Goal: Task Accomplishment & Management: Manage account settings

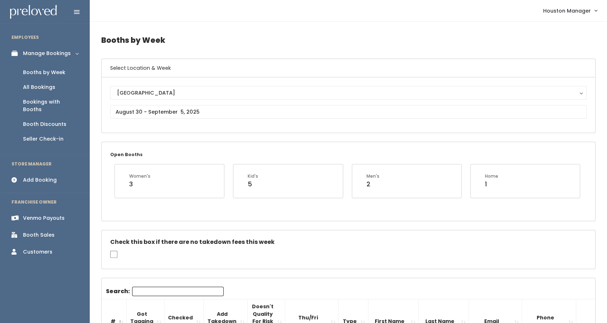
click at [50, 214] on div "Venmo Payouts" at bounding box center [44, 218] width 42 height 8
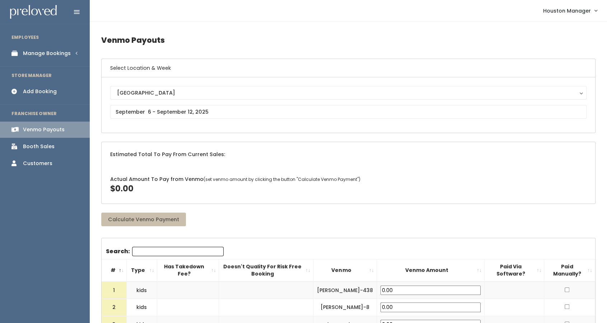
click at [156, 93] on div "[GEOGRAPHIC_DATA]" at bounding box center [348, 93] width 463 height 8
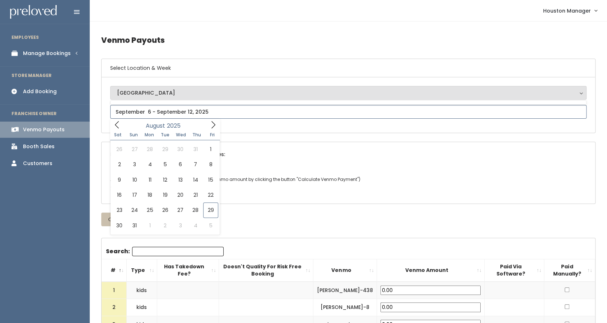
click at [149, 113] on input "text" at bounding box center [348, 112] width 477 height 14
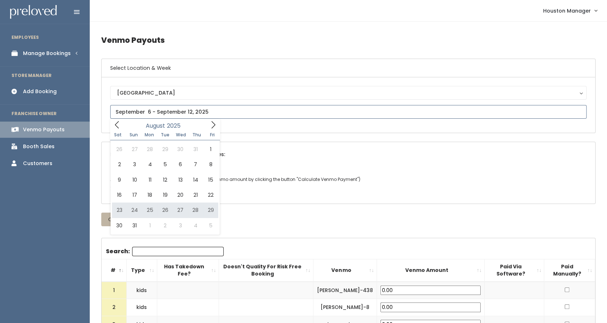
type input "August 23 to August 29"
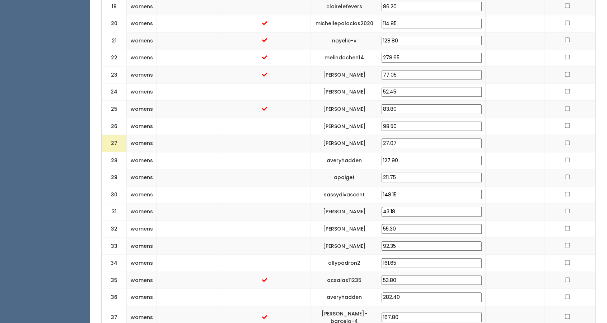
scroll to position [601, 0]
click at [430, 138] on input "27.07" at bounding box center [432, 143] width 100 height 10
type input "2"
click at [311, 151] on td at bounding box center [264, 159] width 93 height 17
click at [421, 138] on input "30" at bounding box center [432, 143] width 100 height 10
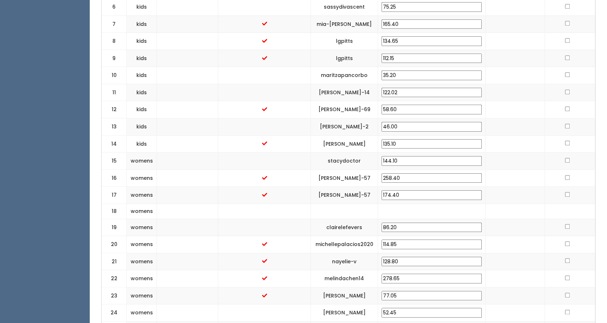
scroll to position [380, 0]
type input "30.00"
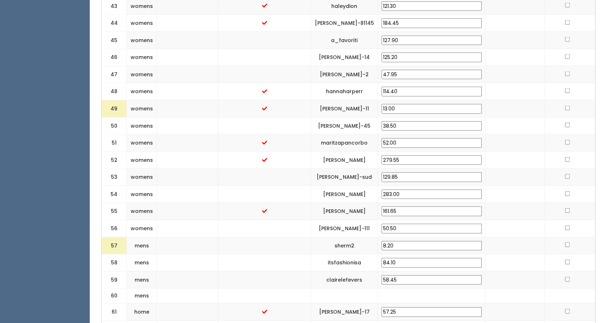
scroll to position [1064, 0]
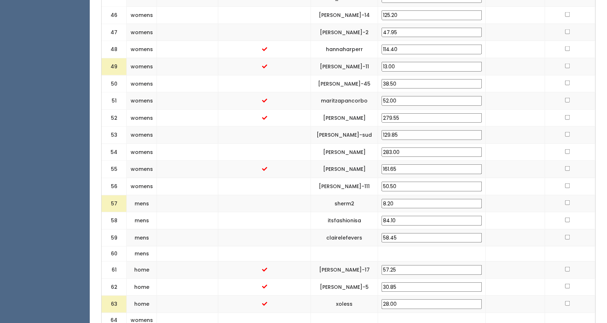
click at [422, 199] on input "8.20" at bounding box center [432, 204] width 100 height 10
click at [291, 212] on td at bounding box center [264, 220] width 93 height 17
click at [452, 199] on input "30" at bounding box center [432, 204] width 100 height 10
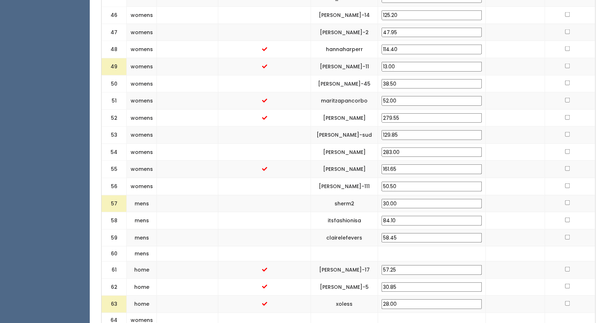
type input "30.00"
click at [259, 212] on td at bounding box center [264, 220] width 93 height 17
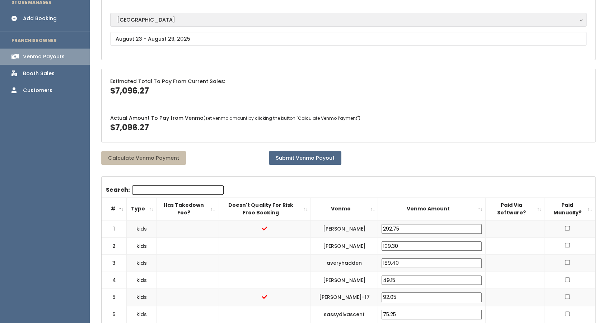
scroll to position [98, 0]
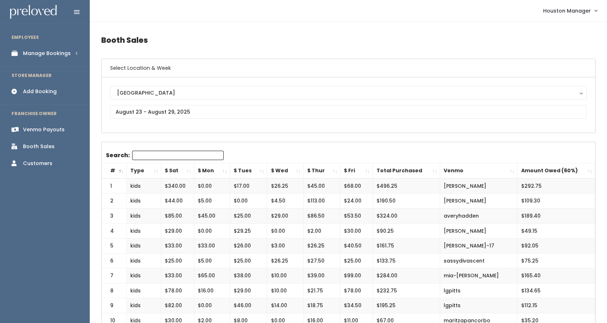
click at [51, 59] on link "Manage Bookings" at bounding box center [45, 53] width 90 height 16
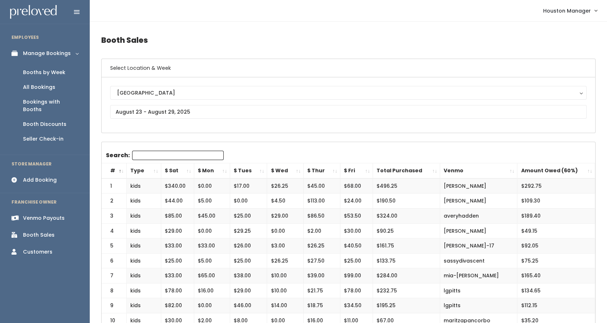
click at [51, 120] on div "Booth Discounts" at bounding box center [44, 124] width 43 height 8
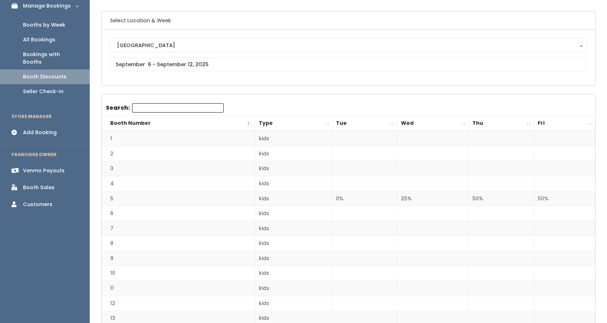
scroll to position [33, 0]
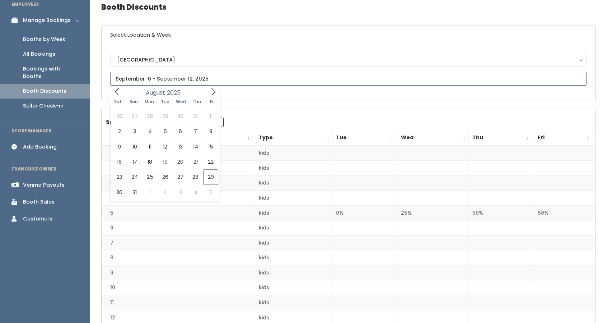
click at [245, 74] on input "text" at bounding box center [348, 79] width 477 height 14
type input "August 23 to August 29"
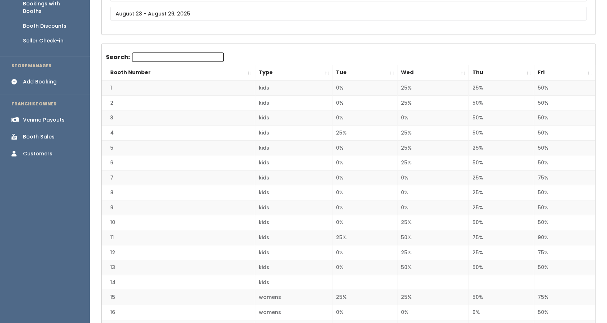
scroll to position [98, 0]
click at [285, 218] on td "kids" at bounding box center [294, 221] width 78 height 15
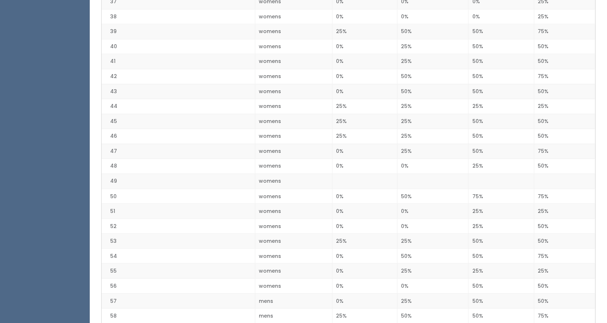
scroll to position [720, 0]
drag, startPoint x: 234, startPoint y: 77, endPoint x: 138, endPoint y: -32, distance: 145.3
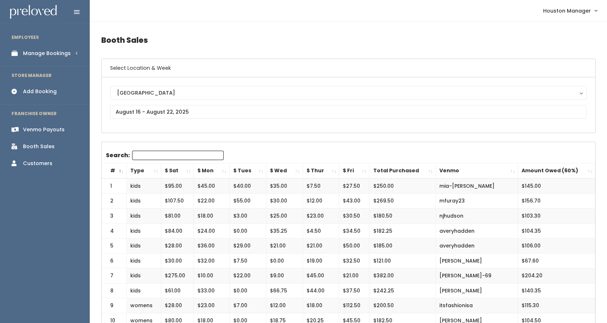
click at [55, 54] on div "Manage Bookings" at bounding box center [47, 54] width 48 height 8
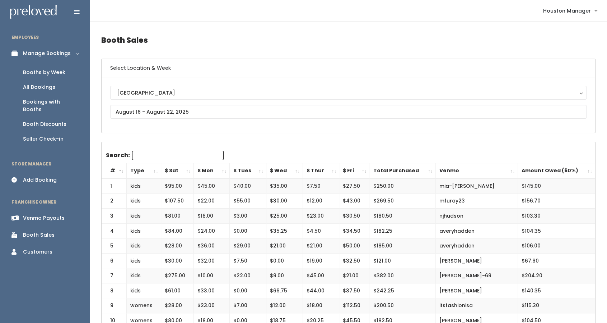
click at [30, 74] on div "Booths by Week" at bounding box center [44, 73] width 42 height 8
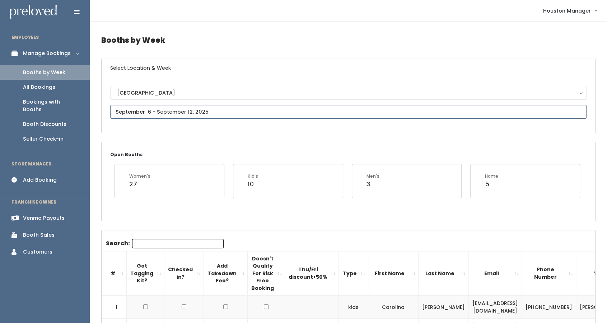
click at [283, 115] on input "text" at bounding box center [348, 112] width 477 height 14
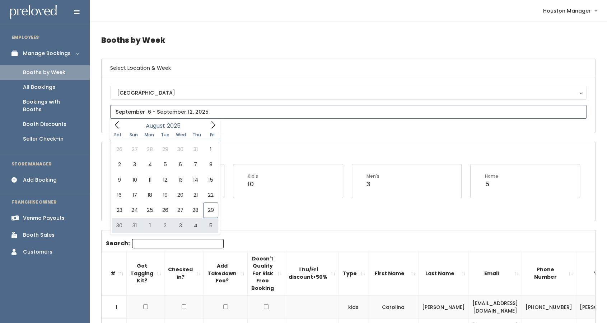
type input "August 30 to September 5"
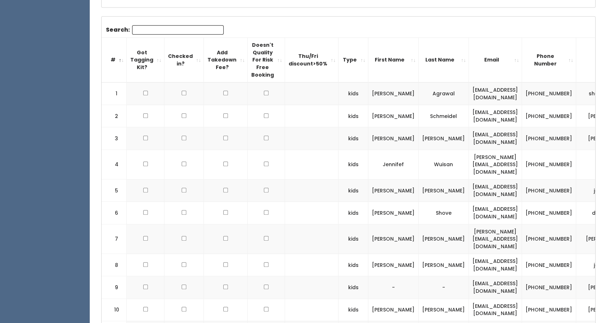
scroll to position [260, 0]
